Goal: Navigation & Orientation: Find specific page/section

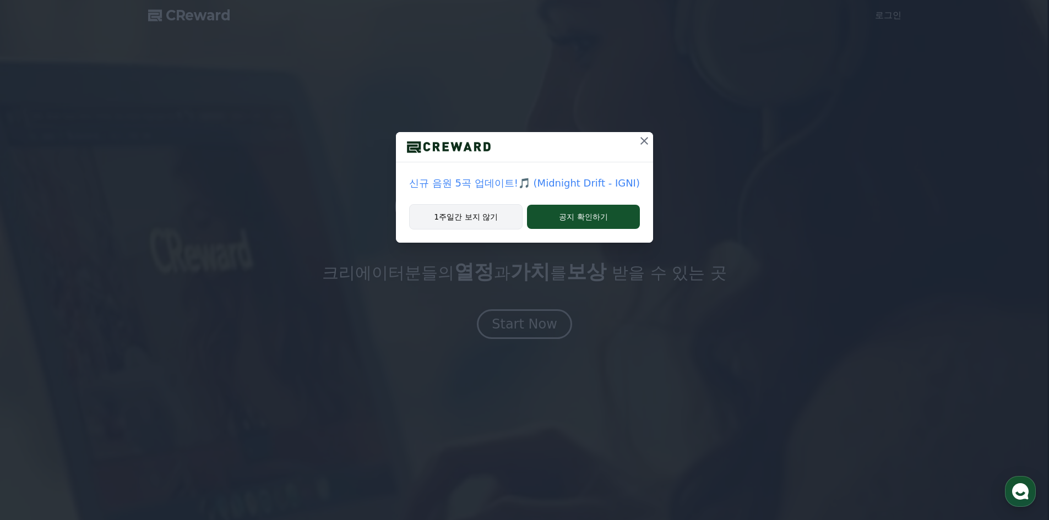
click at [468, 212] on button "1주일간 보지 않기" at bounding box center [465, 216] width 113 height 25
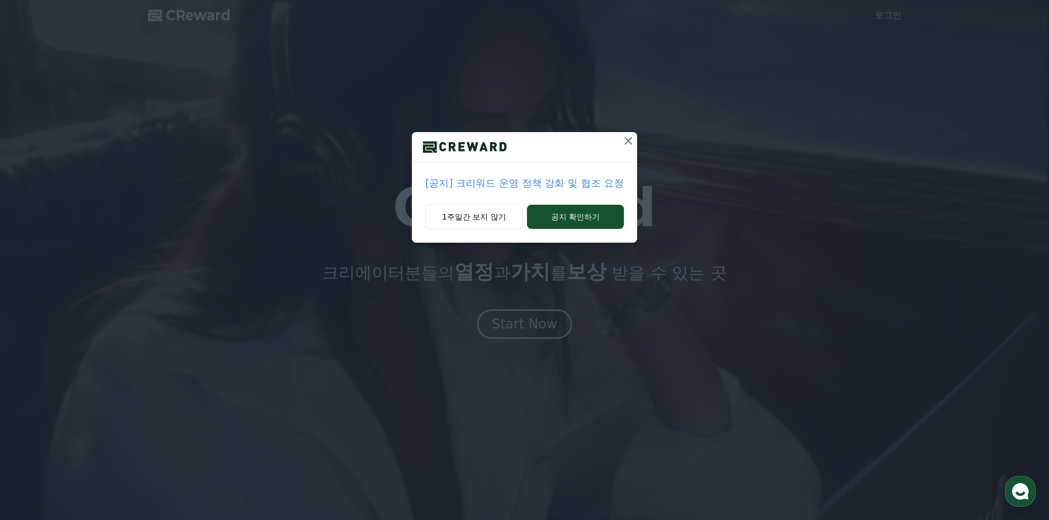
drag, startPoint x: 555, startPoint y: 214, endPoint x: 577, endPoint y: 204, distance: 24.1
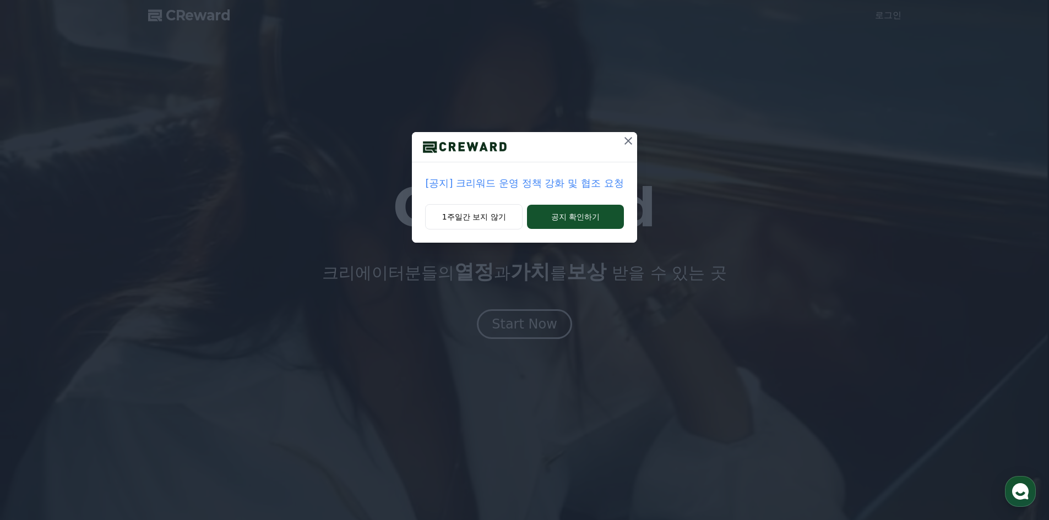
click at [504, 234] on div "1주일간 보지 않기 공지 확인하기" at bounding box center [524, 223] width 225 height 39
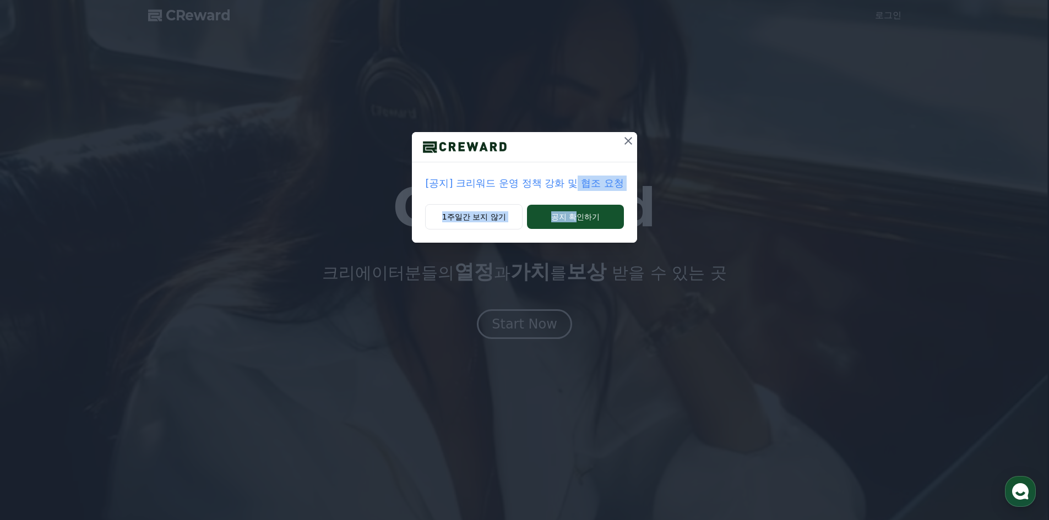
click at [577, 204] on div "[공지] 크리워드 운영 정책 강화 및 협조 요청 1주일간 보지 않기 공지 확인하기" at bounding box center [524, 187] width 225 height 111
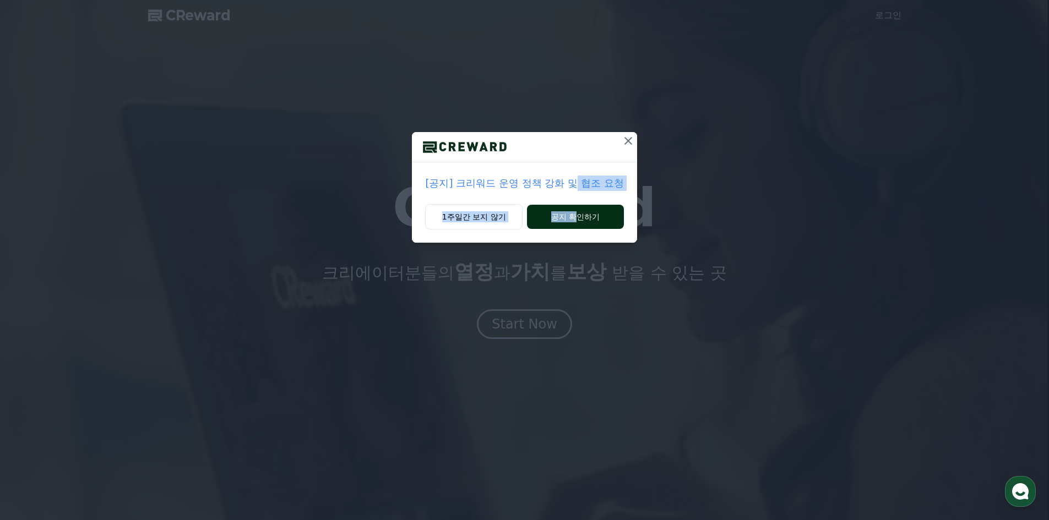
click at [577, 209] on button "공지 확인하기" at bounding box center [575, 217] width 96 height 24
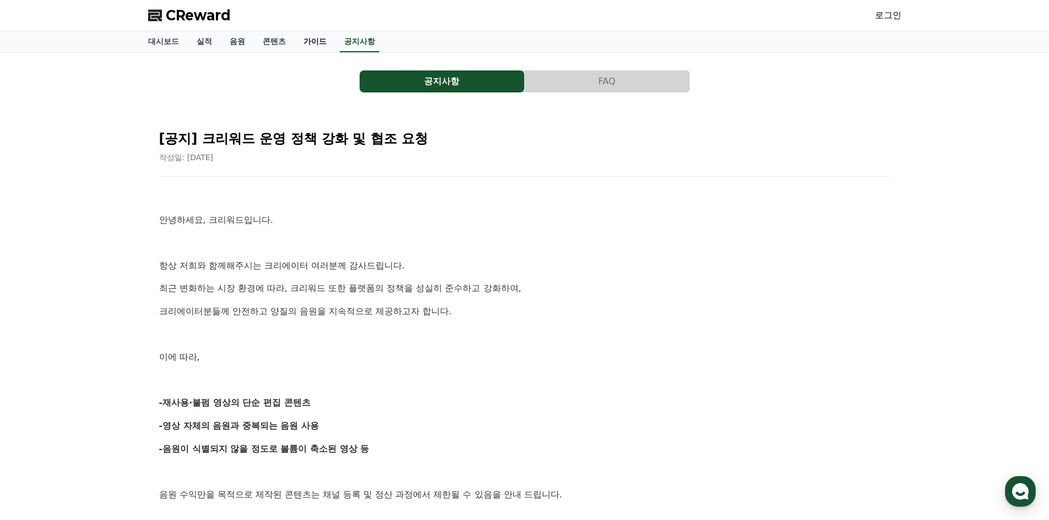
click at [304, 39] on link "가이드" at bounding box center [314, 41] width 41 height 21
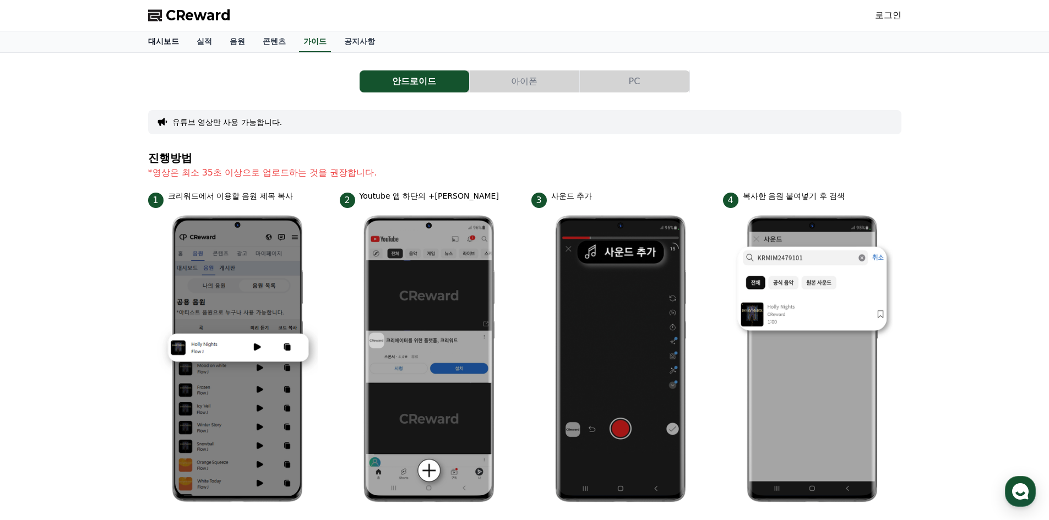
click at [169, 43] on link "대시보드" at bounding box center [163, 41] width 48 height 21
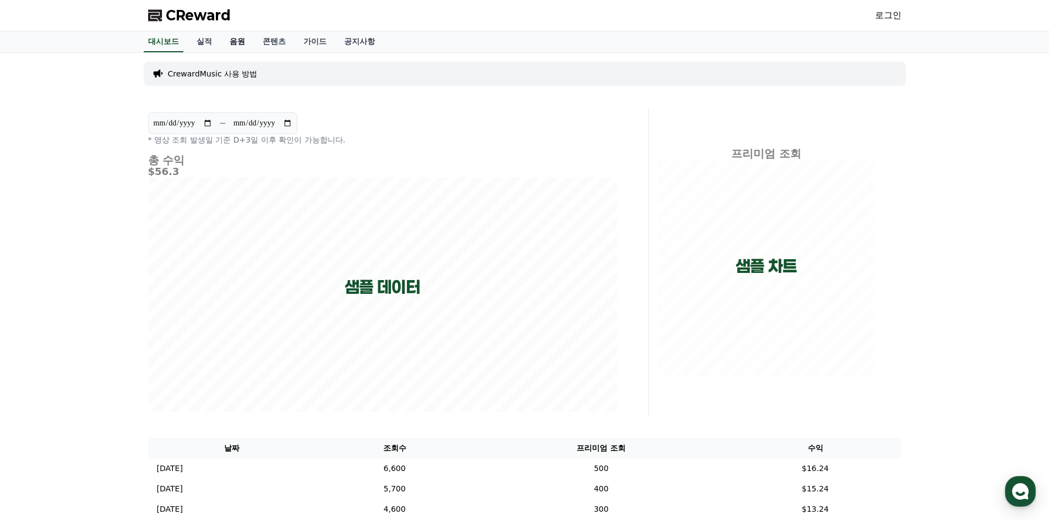
click at [225, 41] on link "음원" at bounding box center [237, 41] width 33 height 21
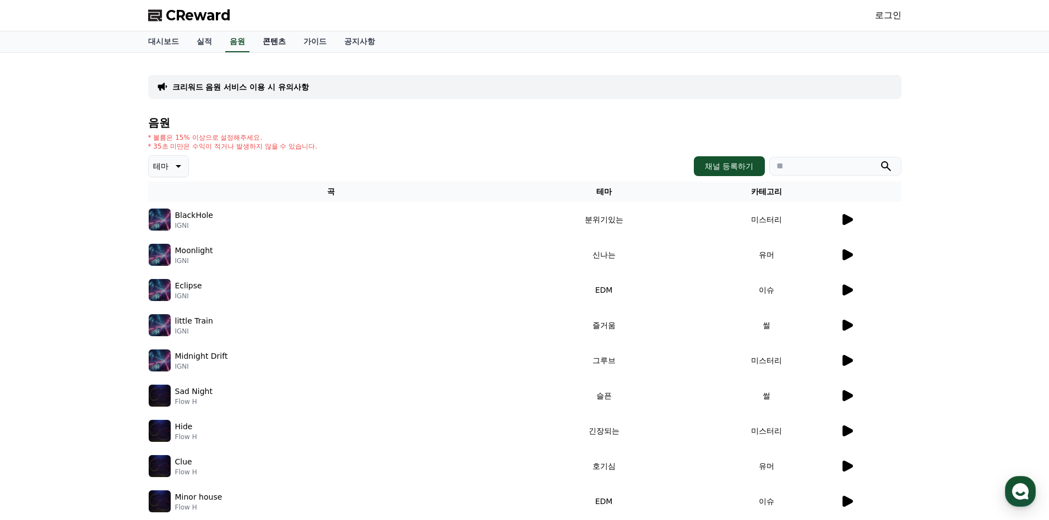
click at [271, 41] on link "콘텐츠" at bounding box center [274, 41] width 41 height 21
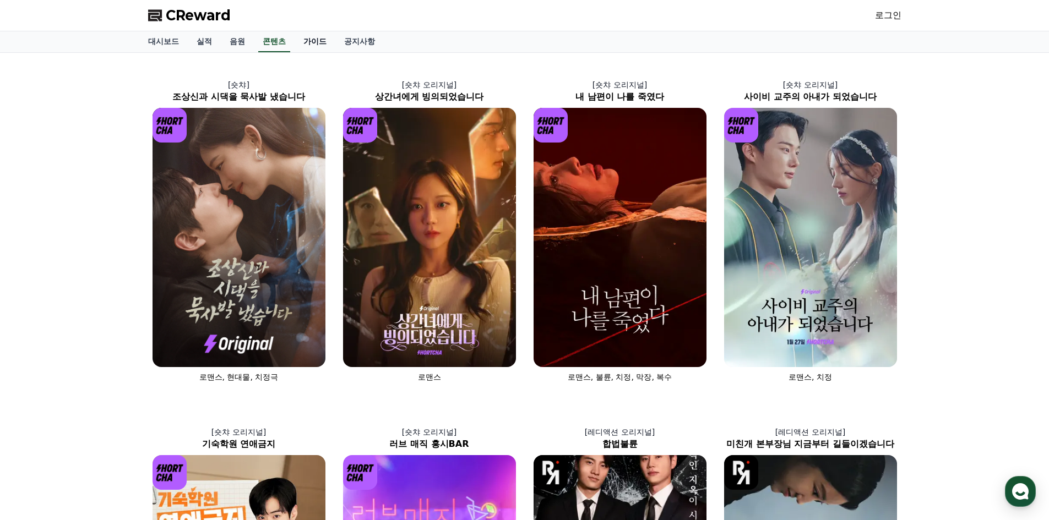
click at [319, 39] on link "가이드" at bounding box center [314, 41] width 41 height 21
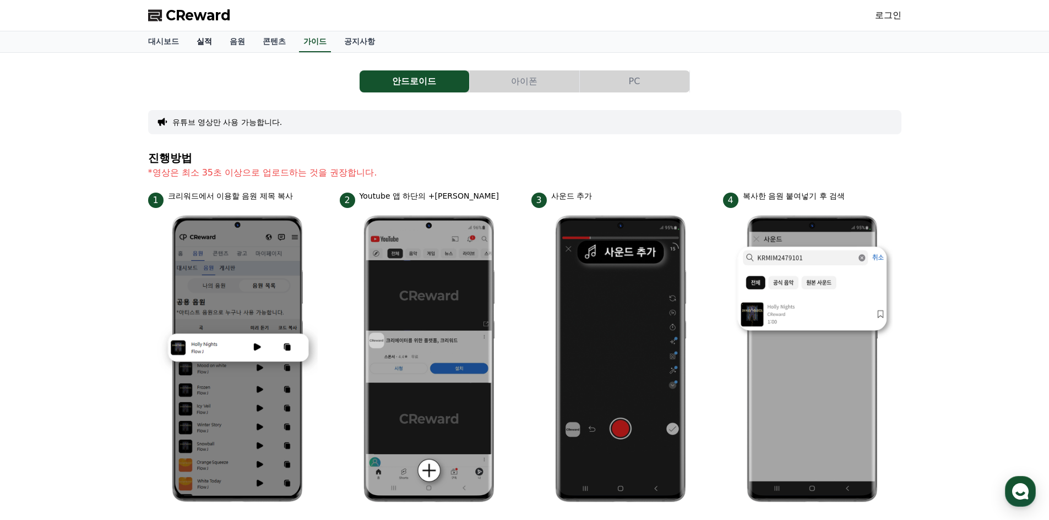
click at [201, 39] on link "실적" at bounding box center [204, 41] width 33 height 21
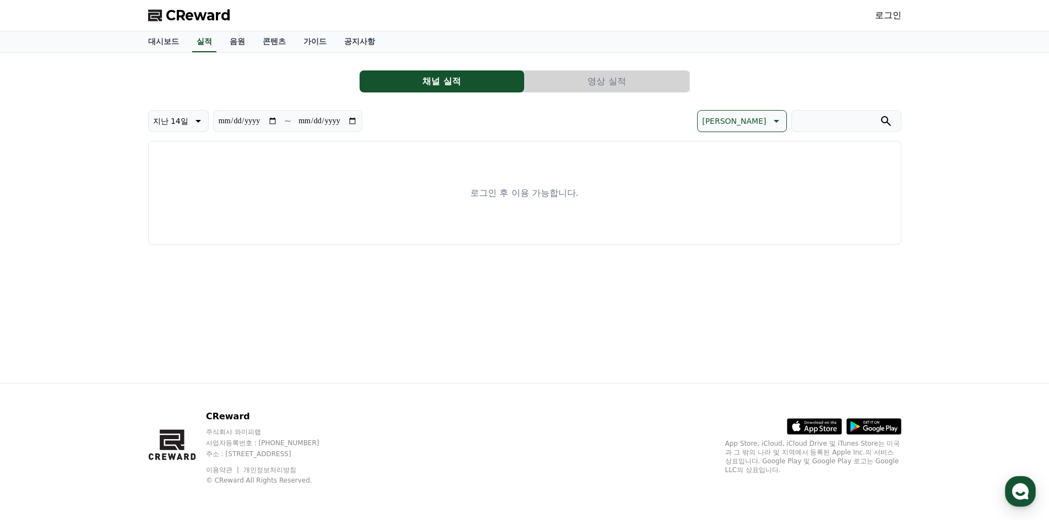
click at [903, 13] on div "CReward 로그인" at bounding box center [524, 15] width 771 height 31
click at [889, 18] on link "로그인" at bounding box center [888, 15] width 26 height 13
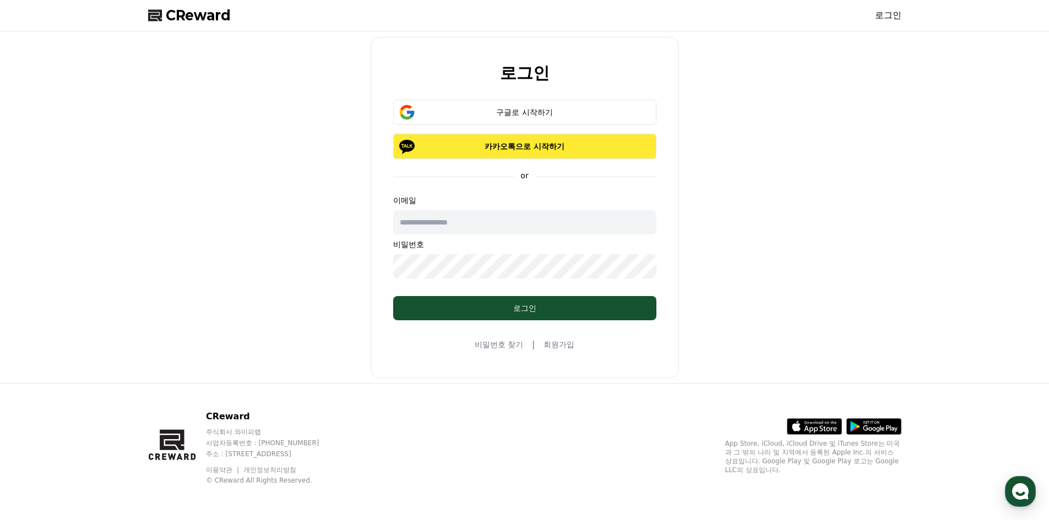
click at [443, 159] on button "카카오톡으로 시작하기" at bounding box center [524, 146] width 263 height 25
